Goal: Transaction & Acquisition: Purchase product/service

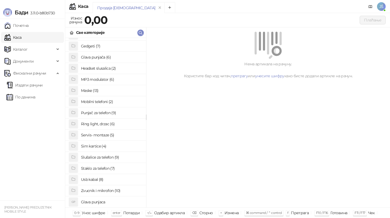
scroll to position [35, 0]
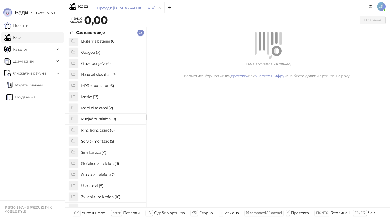
click at [116, 173] on h4 "Staklo za telefon (7)" at bounding box center [111, 174] width 61 height 9
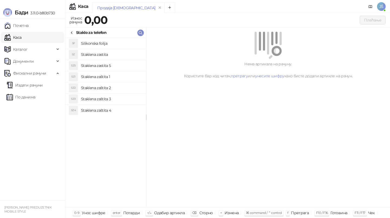
click at [116, 78] on h4 "Staklena zaštita 1" at bounding box center [111, 76] width 61 height 9
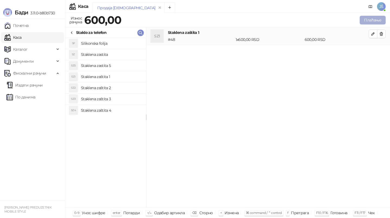
click at [365, 17] on button "Плаћање" at bounding box center [372, 20] width 26 height 9
click at [368, 24] on button "Плаћање" at bounding box center [372, 20] width 26 height 9
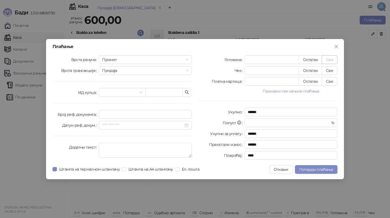
click at [331, 59] on button "Све" at bounding box center [329, 59] width 16 height 9
type input "***"
type input "****"
click at [314, 167] on span "Потврди плаћање" at bounding box center [316, 169] width 34 height 5
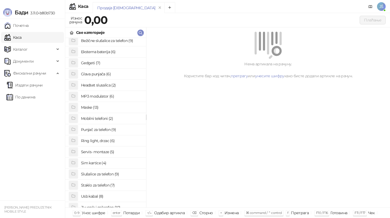
scroll to position [25, 0]
click at [102, 183] on h4 "Staklo za telefon (7)" at bounding box center [111, 184] width 61 height 9
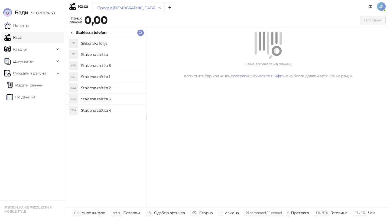
click at [124, 96] on h4 "Staklena zaštita 3" at bounding box center [111, 98] width 61 height 9
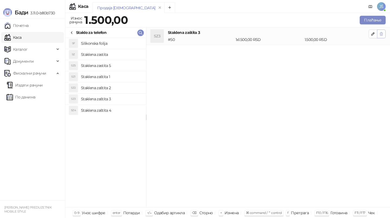
click at [381, 33] on icon "button" at bounding box center [381, 33] width 3 height 3
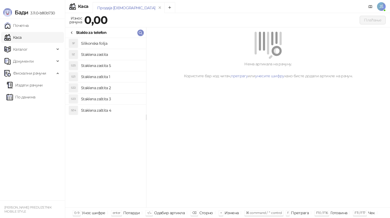
click at [133, 102] on h4 "Staklena zaštita 3" at bounding box center [111, 98] width 61 height 9
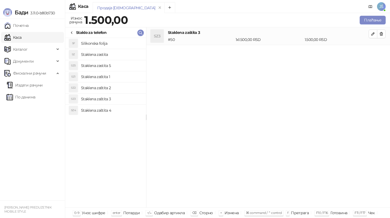
click at [135, 96] on h4 "Staklena zaštita 3" at bounding box center [111, 98] width 61 height 9
click at [133, 107] on h4 "Staklena zaštita 4" at bounding box center [111, 110] width 61 height 9
click at [384, 29] on button "button" at bounding box center [381, 33] width 9 height 9
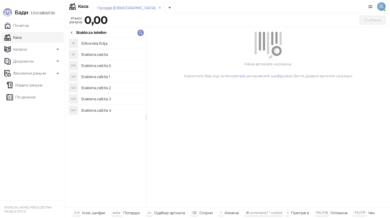
click at [121, 54] on h4 "Staklena zastita" at bounding box center [111, 54] width 61 height 9
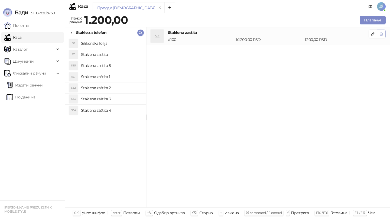
click at [380, 35] on icon "button" at bounding box center [381, 34] width 4 height 4
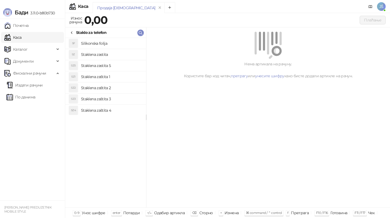
click at [105, 55] on h4 "Staklena zastita" at bounding box center [111, 54] width 61 height 9
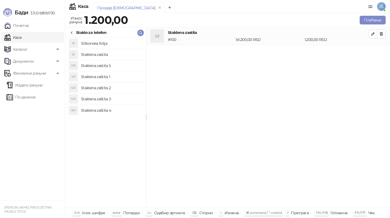
click at [130, 88] on h4 "Staklena zaštita 2" at bounding box center [111, 87] width 61 height 9
click at [381, 31] on span "button" at bounding box center [381, 33] width 4 height 5
click at [377, 20] on button "Плаћање" at bounding box center [372, 20] width 26 height 9
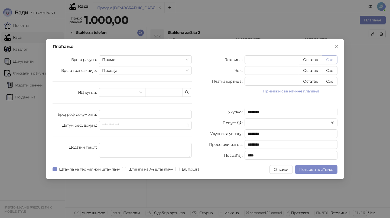
click at [329, 61] on button "Све" at bounding box center [329, 59] width 16 height 9
type input "****"
click at [310, 168] on span "Потврди плаћање" at bounding box center [316, 169] width 34 height 5
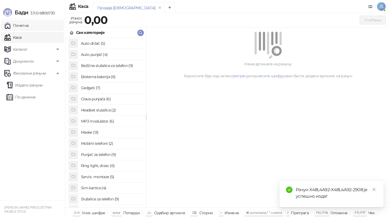
click at [29, 22] on link "Почетна" at bounding box center [16, 25] width 24 height 11
